Goal: Entertainment & Leisure: Consume media (video, audio)

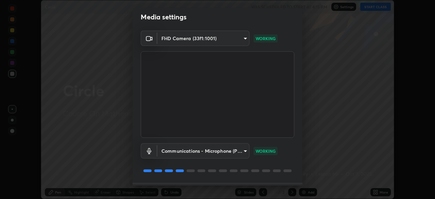
scroll to position [24, 0]
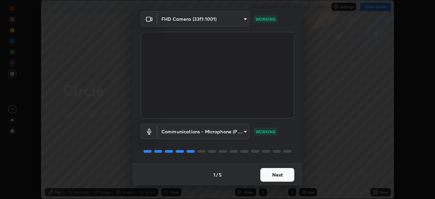
click at [276, 177] on button "Next" at bounding box center [278, 175] width 34 height 14
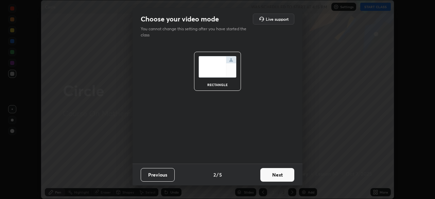
scroll to position [0, 0]
click at [277, 175] on button "Next" at bounding box center [278, 175] width 34 height 14
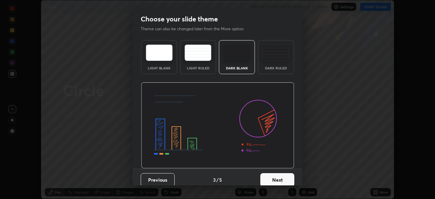
click at [277, 175] on button "Next" at bounding box center [278, 180] width 34 height 14
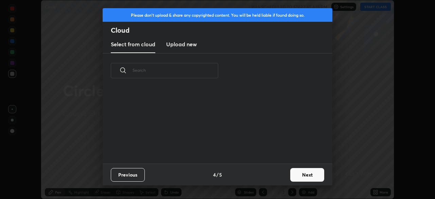
click at [278, 175] on div "Previous 4 / 5 Next" at bounding box center [218, 175] width 230 height 22
click at [278, 177] on div "Previous 4 / 5 Next" at bounding box center [218, 175] width 230 height 22
click at [306, 175] on button "Next" at bounding box center [308, 175] width 34 height 14
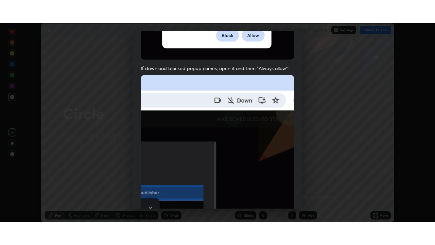
scroll to position [163, 0]
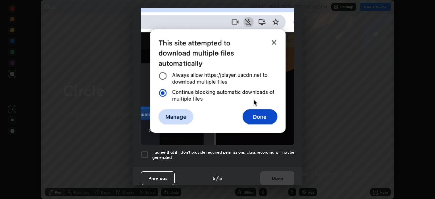
click at [143, 152] on div at bounding box center [145, 155] width 8 height 8
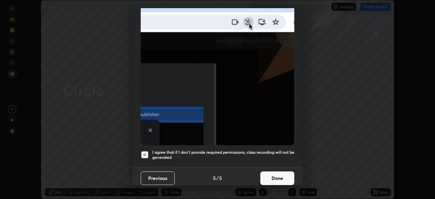
click at [274, 173] on button "Done" at bounding box center [278, 178] width 34 height 14
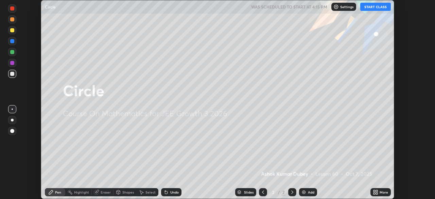
click at [368, 7] on button "START CLASS" at bounding box center [376, 7] width 31 height 8
click at [383, 192] on div "More" at bounding box center [384, 191] width 9 height 3
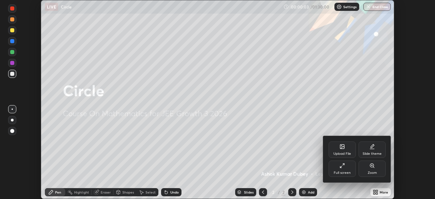
click at [339, 171] on div "Full screen" at bounding box center [342, 172] width 17 height 3
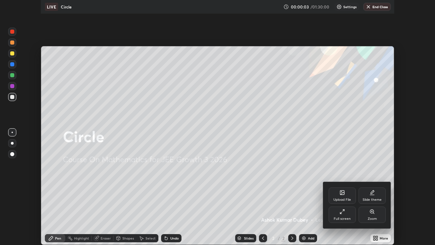
scroll to position [245, 435]
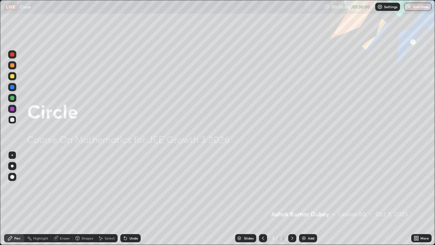
click at [293, 199] on icon at bounding box center [292, 237] width 5 height 5
click at [302, 199] on img at bounding box center [303, 237] width 5 height 5
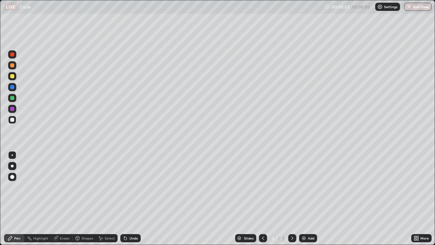
click at [12, 75] on div at bounding box center [12, 76] width 4 height 4
click at [292, 199] on icon at bounding box center [292, 237] width 5 height 5
click at [302, 199] on img at bounding box center [303, 237] width 5 height 5
click at [263, 199] on icon at bounding box center [263, 237] width 5 height 5
click at [293, 199] on icon at bounding box center [292, 237] width 5 height 5
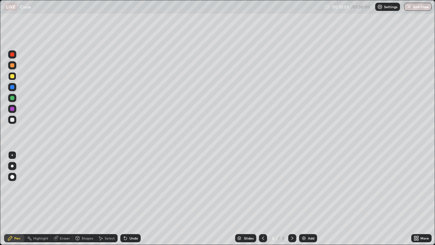
click at [263, 199] on icon at bounding box center [263, 237] width 5 height 5
click at [292, 199] on icon at bounding box center [292, 237] width 5 height 5
click at [14, 98] on div at bounding box center [12, 98] width 4 height 4
click at [64, 199] on div "Eraser" at bounding box center [65, 237] width 10 height 3
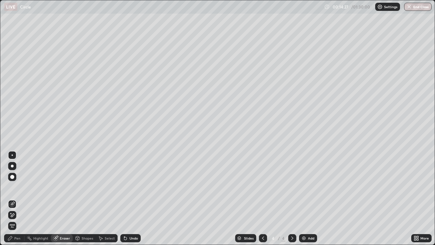
click at [19, 199] on div "Pen" at bounding box center [17, 237] width 6 height 3
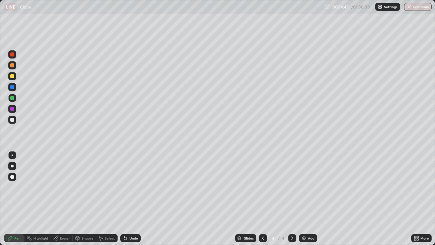
click at [13, 75] on div at bounding box center [12, 76] width 4 height 4
click at [11, 109] on div at bounding box center [12, 109] width 4 height 4
click at [12, 76] on div at bounding box center [12, 76] width 4 height 4
click at [292, 199] on icon at bounding box center [292, 237] width 5 height 5
click at [303, 199] on img at bounding box center [303, 237] width 5 height 5
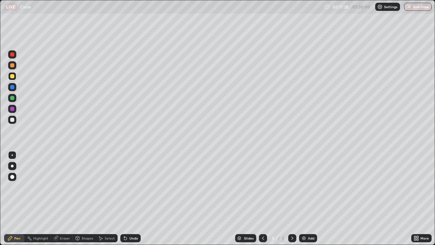
click at [13, 98] on div at bounding box center [12, 98] width 4 height 4
click at [12, 75] on div at bounding box center [12, 76] width 4 height 4
click at [291, 199] on div at bounding box center [292, 238] width 8 height 8
click at [304, 199] on img at bounding box center [303, 237] width 5 height 5
click at [12, 108] on div at bounding box center [12, 109] width 4 height 4
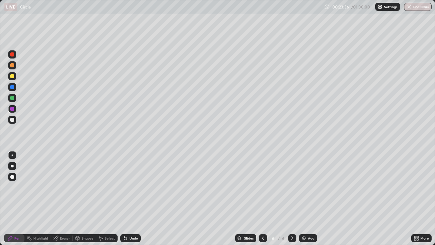
click at [13, 75] on div at bounding box center [12, 76] width 4 height 4
click at [14, 109] on div at bounding box center [12, 109] width 4 height 4
click at [12, 97] on div at bounding box center [12, 98] width 4 height 4
click at [291, 199] on icon at bounding box center [292, 237] width 5 height 5
click at [303, 199] on img at bounding box center [303, 237] width 5 height 5
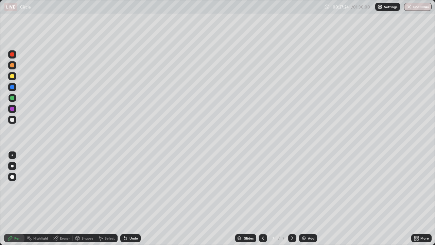
click at [13, 76] on div at bounding box center [12, 76] width 4 height 4
click at [13, 108] on div at bounding box center [12, 109] width 4 height 4
click at [12, 97] on div at bounding box center [12, 98] width 4 height 4
click at [12, 75] on div at bounding box center [12, 76] width 4 height 4
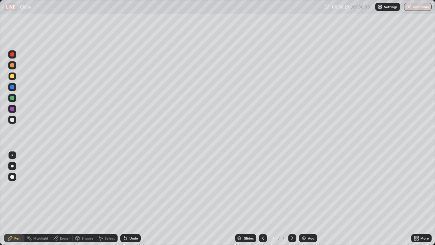
click at [12, 110] on div at bounding box center [12, 109] width 4 height 4
click at [12, 120] on div at bounding box center [12, 120] width 4 height 4
click at [11, 98] on div at bounding box center [12, 98] width 4 height 4
click at [13, 119] on div at bounding box center [12, 120] width 4 height 4
click at [18, 199] on div "Pen" at bounding box center [14, 238] width 20 height 8
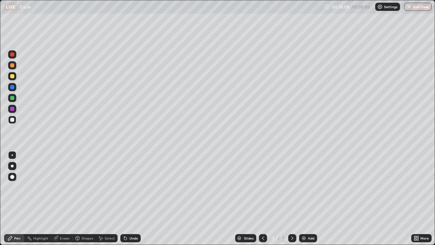
click at [292, 199] on icon at bounding box center [293, 237] width 2 height 3
click at [302, 199] on img at bounding box center [303, 237] width 5 height 5
click at [13, 75] on div at bounding box center [12, 76] width 4 height 4
click at [65, 199] on div "Eraser" at bounding box center [65, 237] width 10 height 3
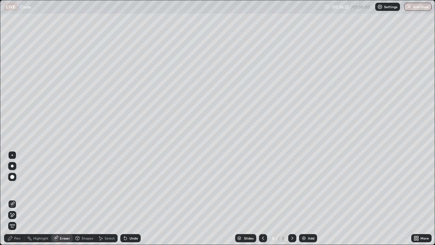
click at [16, 199] on div "Pen" at bounding box center [17, 237] width 6 height 3
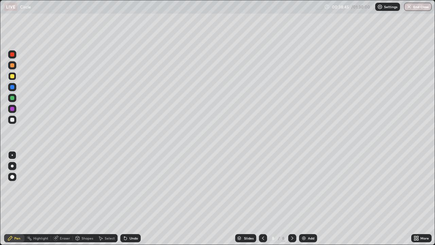
click at [10, 120] on div at bounding box center [12, 120] width 4 height 4
click at [12, 119] on div at bounding box center [12, 120] width 4 height 4
click at [293, 199] on icon at bounding box center [292, 237] width 5 height 5
click at [303, 199] on img at bounding box center [303, 237] width 5 height 5
click at [12, 76] on div at bounding box center [12, 76] width 4 height 4
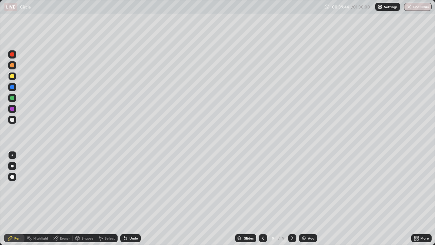
click at [13, 110] on div at bounding box center [12, 109] width 4 height 4
click at [13, 119] on div at bounding box center [12, 120] width 4 height 4
click at [12, 97] on div at bounding box center [12, 98] width 4 height 4
click at [12, 109] on div at bounding box center [12, 109] width 4 height 4
click at [12, 97] on div at bounding box center [12, 98] width 4 height 4
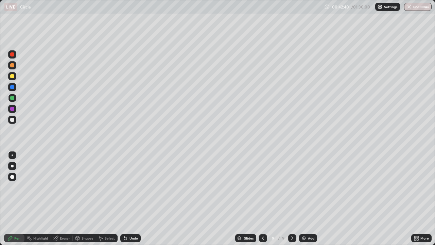
click at [11, 75] on div at bounding box center [12, 76] width 4 height 4
click at [291, 199] on icon at bounding box center [292, 237] width 5 height 5
click at [305, 199] on img at bounding box center [303, 237] width 5 height 5
click at [12, 76] on div at bounding box center [12, 76] width 4 height 4
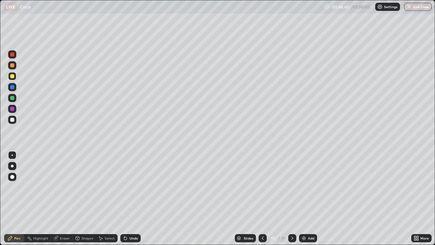
click at [11, 97] on div at bounding box center [12, 98] width 4 height 4
click at [13, 109] on div at bounding box center [12, 109] width 4 height 4
click at [64, 199] on div "Eraser" at bounding box center [65, 237] width 10 height 3
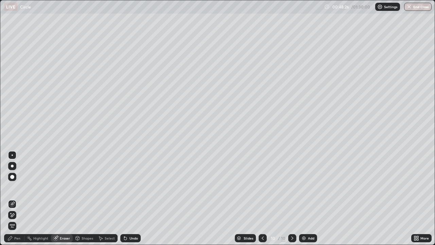
click at [16, 199] on div "Pen" at bounding box center [17, 237] width 6 height 3
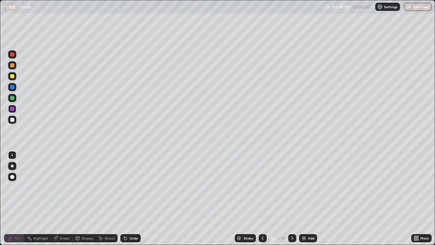
click at [12, 53] on div at bounding box center [12, 54] width 4 height 4
click at [63, 199] on div "Eraser" at bounding box center [65, 237] width 10 height 3
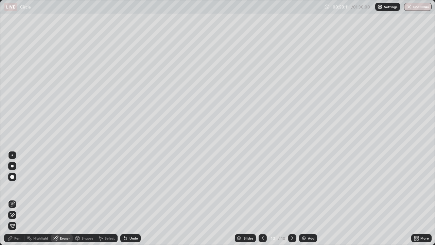
click at [17, 199] on div "Pen" at bounding box center [17, 237] width 6 height 3
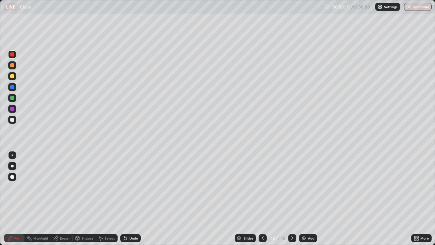
click at [12, 117] on div at bounding box center [12, 120] width 8 height 8
click at [292, 199] on icon at bounding box center [292, 237] width 5 height 5
click at [303, 199] on img at bounding box center [303, 237] width 5 height 5
click at [15, 76] on div at bounding box center [12, 76] width 8 height 8
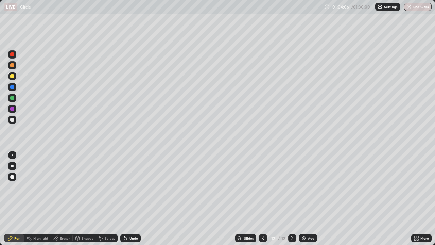
click at [262, 199] on icon at bounding box center [263, 237] width 2 height 3
click at [292, 199] on icon at bounding box center [292, 237] width 5 height 5
click at [291, 199] on icon at bounding box center [292, 237] width 5 height 5
click at [304, 199] on img at bounding box center [303, 237] width 5 height 5
click at [263, 199] on icon at bounding box center [263, 237] width 5 height 5
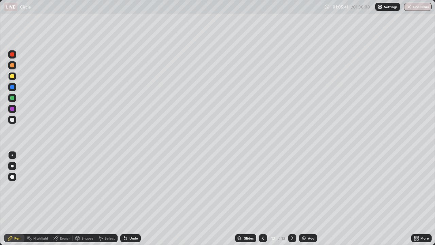
click at [291, 199] on icon at bounding box center [292, 237] width 5 height 5
click at [263, 199] on icon at bounding box center [263, 237] width 5 height 5
click at [292, 199] on div at bounding box center [292, 238] width 8 height 8
click at [263, 199] on icon at bounding box center [263, 237] width 5 height 5
click at [293, 199] on div at bounding box center [292, 238] width 8 height 8
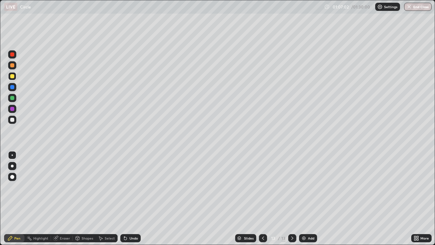
click at [261, 199] on icon at bounding box center [263, 237] width 5 height 5
click at [292, 199] on icon at bounding box center [292, 237] width 5 height 5
click at [262, 199] on icon at bounding box center [263, 237] width 5 height 5
click at [293, 199] on icon at bounding box center [293, 237] width 2 height 3
click at [64, 199] on div "Eraser" at bounding box center [62, 238] width 22 height 8
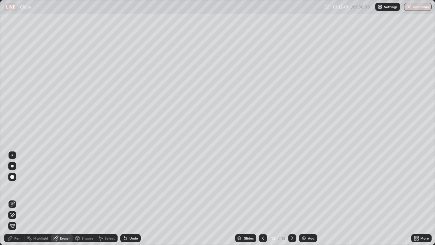
click at [19, 199] on div "Pen" at bounding box center [17, 237] width 6 height 3
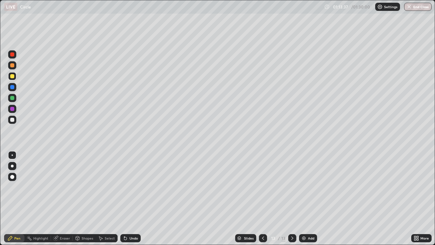
click at [263, 199] on icon at bounding box center [263, 237] width 5 height 5
click at [292, 199] on icon at bounding box center [292, 237] width 5 height 5
click at [303, 199] on img at bounding box center [303, 237] width 5 height 5
click at [12, 107] on div at bounding box center [12, 109] width 4 height 4
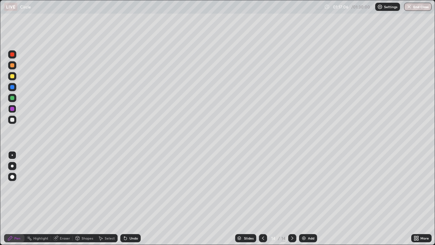
click at [12, 97] on div at bounding box center [12, 98] width 4 height 4
click at [291, 199] on div at bounding box center [292, 238] width 8 height 8
click at [304, 199] on img at bounding box center [303, 237] width 5 height 5
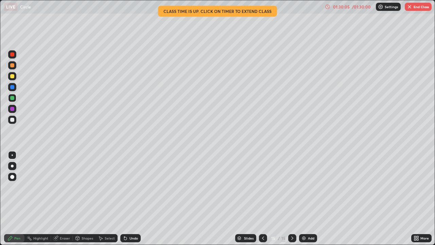
click at [424, 8] on button "End Class" at bounding box center [418, 7] width 27 height 8
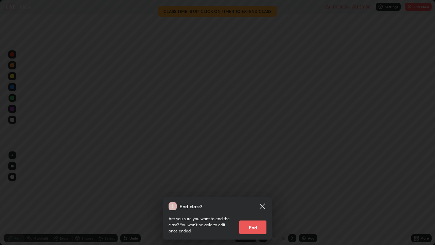
click at [254, 199] on button "End" at bounding box center [252, 227] width 27 height 14
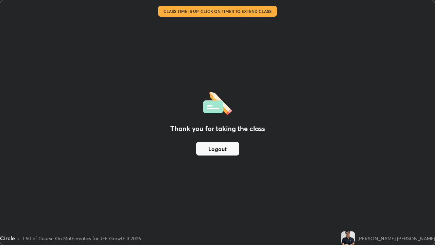
click at [223, 149] on button "Logout" at bounding box center [217, 149] width 43 height 14
